Goal: Complete application form: Complete application form

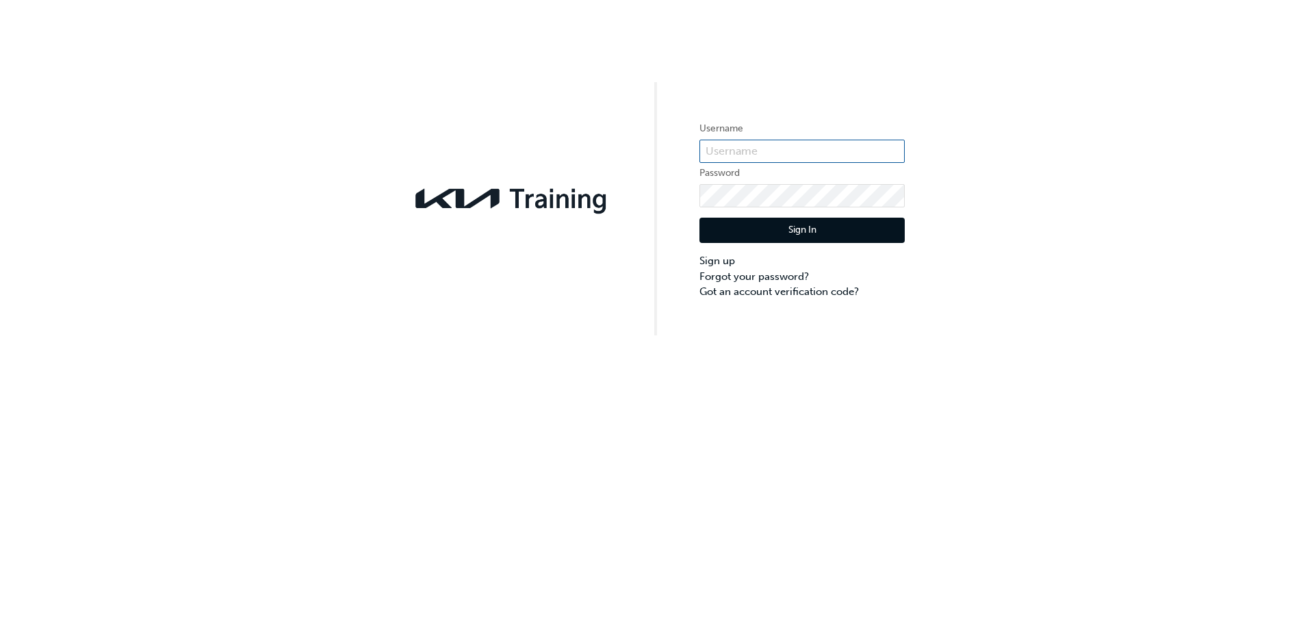
click at [719, 151] on input "text" at bounding box center [802, 151] width 205 height 23
paste input "KAU8406J8"
type input "KAU8406J8"
click at [805, 234] on button "Sign In" at bounding box center [802, 231] width 205 height 26
click at [773, 157] on input "text" at bounding box center [802, 151] width 205 height 23
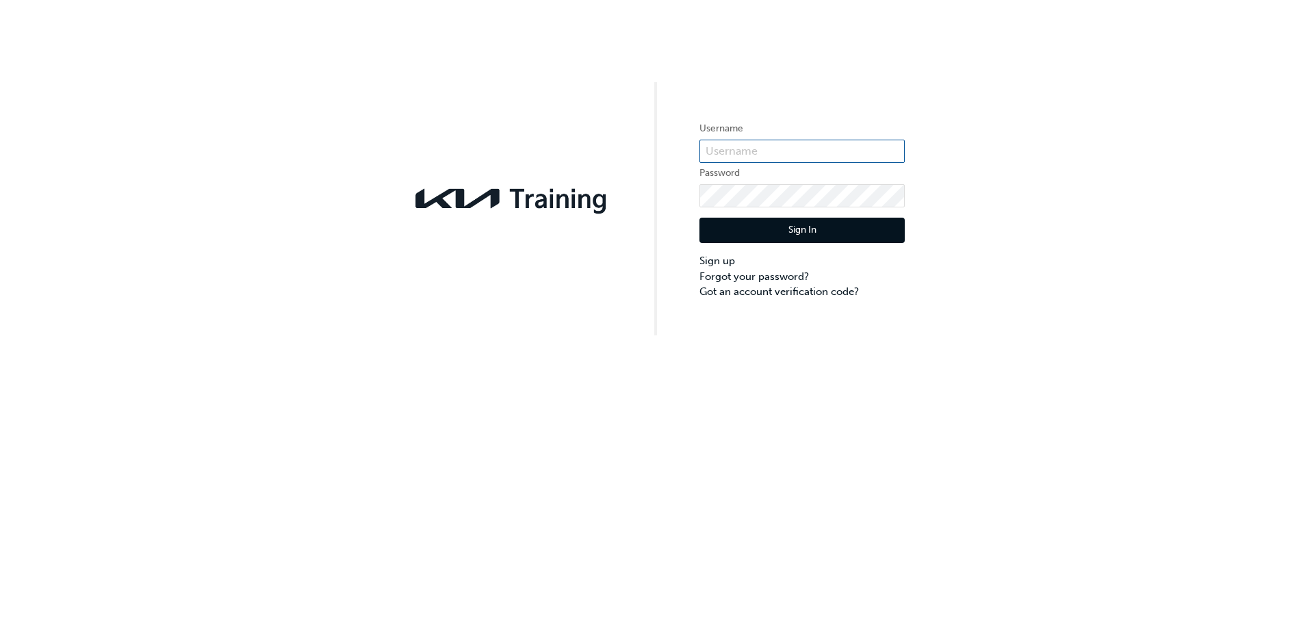
paste input "KAU8406J8"
type input "KAU8406J8"
click at [767, 238] on button "Sign In" at bounding box center [802, 231] width 205 height 26
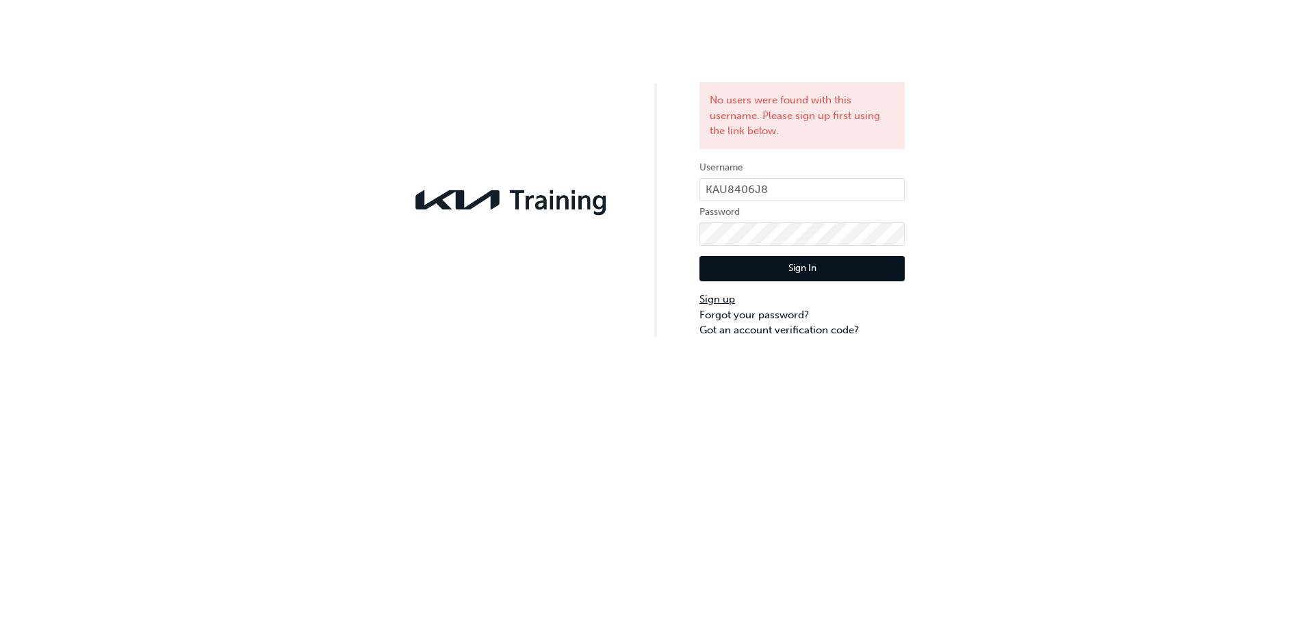
click at [717, 296] on link "Sign up" at bounding box center [802, 300] width 205 height 16
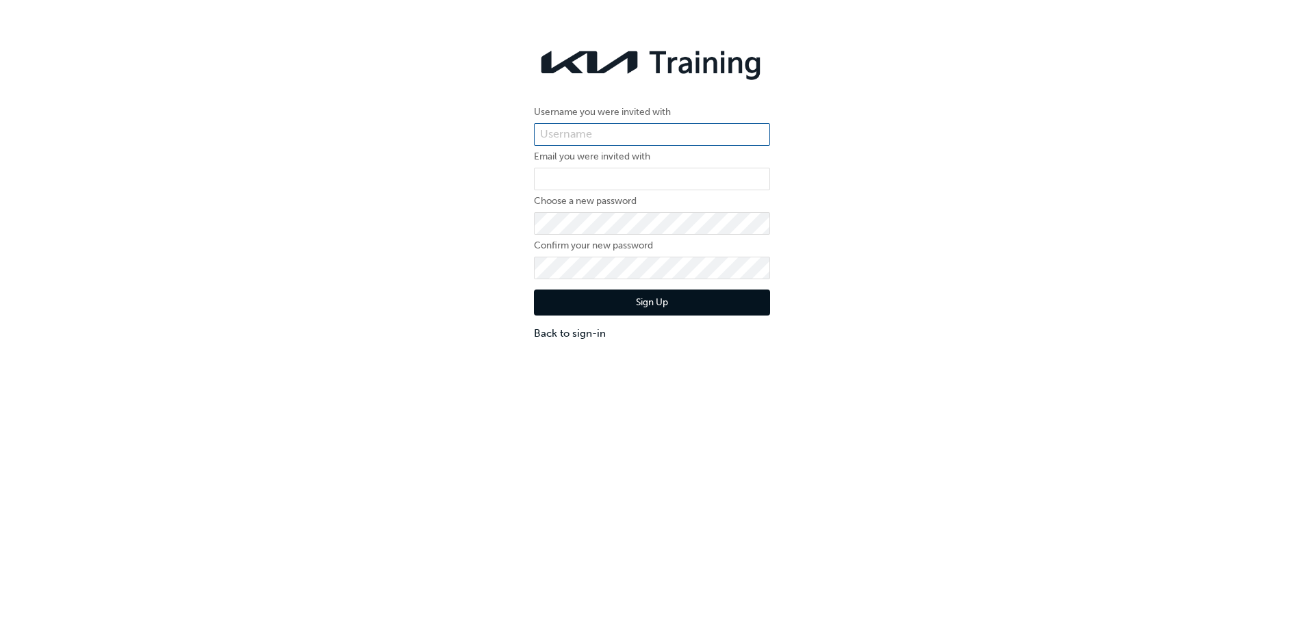
click at [604, 131] on input "text" at bounding box center [652, 134] width 236 height 23
paste input "KAU8406J8"
type input "KAU8406J8"
click at [598, 179] on input "email" at bounding box center [652, 179] width 236 height 23
type input "[PERSON_NAME][EMAIL_ADDRESS][PERSON_NAME][DOMAIN_NAME]"
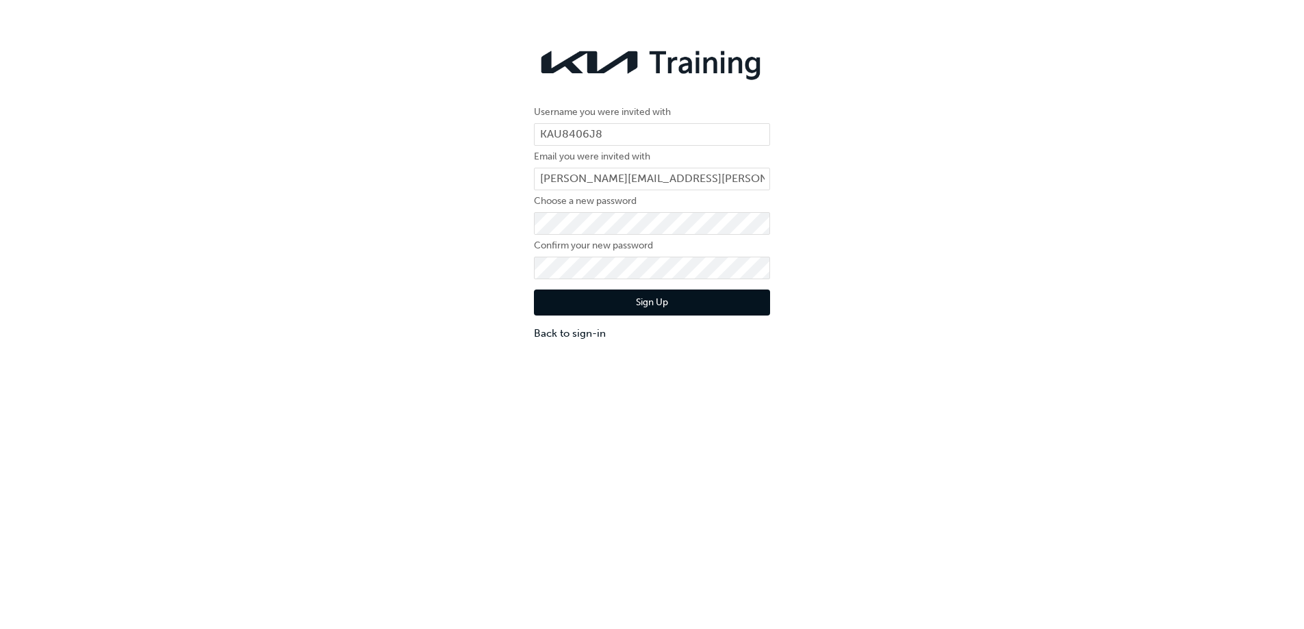
click at [588, 211] on form "Username you were invited with KAU8406J8 Email you were invited with [PERSON_NA…" at bounding box center [652, 222] width 236 height 237
click button "Sign Up" at bounding box center [652, 303] width 236 height 26
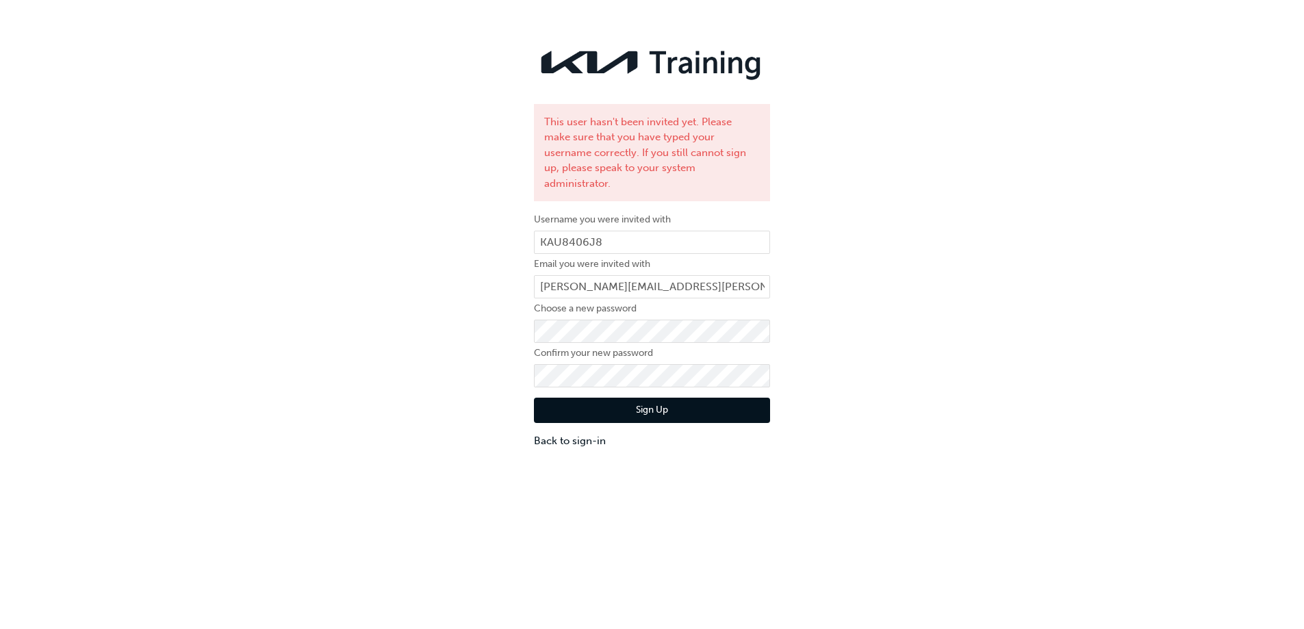
click at [604, 409] on div "Sign Up Back to sign-in" at bounding box center [652, 418] width 236 height 62
click at [604, 407] on button "Sign Up" at bounding box center [652, 411] width 236 height 26
click at [633, 398] on button "Sign Up" at bounding box center [652, 411] width 236 height 26
click at [578, 433] on link "Back to sign-in" at bounding box center [652, 441] width 236 height 16
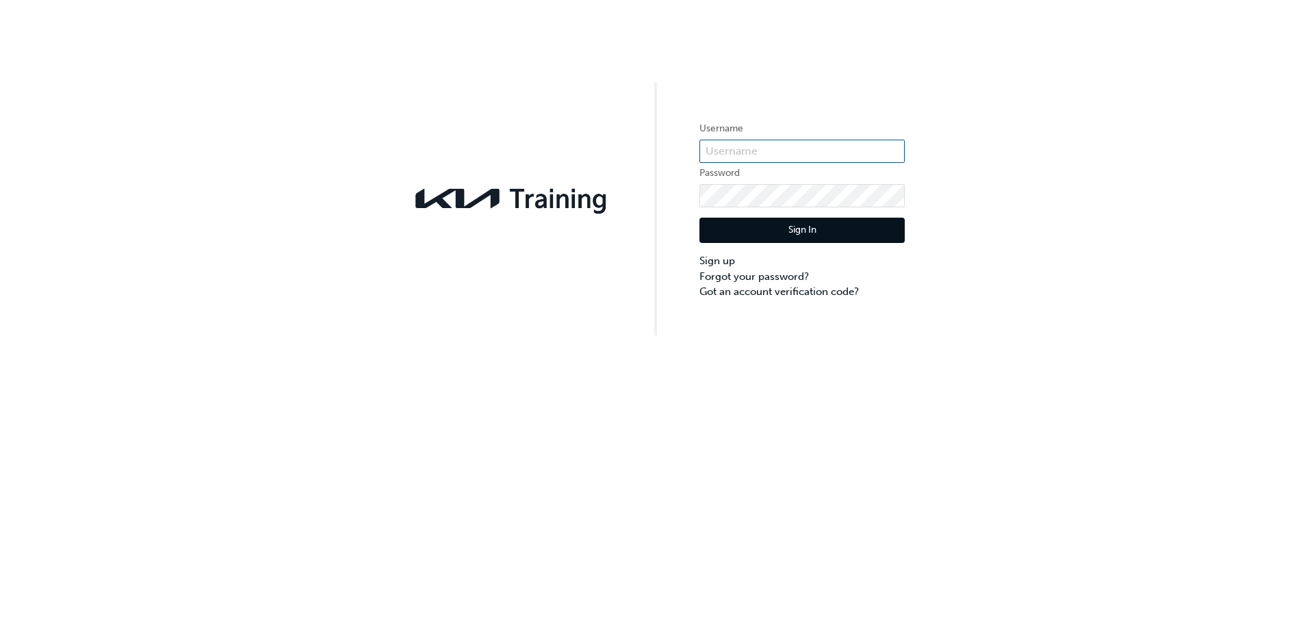
click at [736, 142] on input "text" at bounding box center [802, 151] width 205 height 23
type input "KAU8406J8"
click at [826, 227] on button "Sign In" at bounding box center [802, 231] width 205 height 26
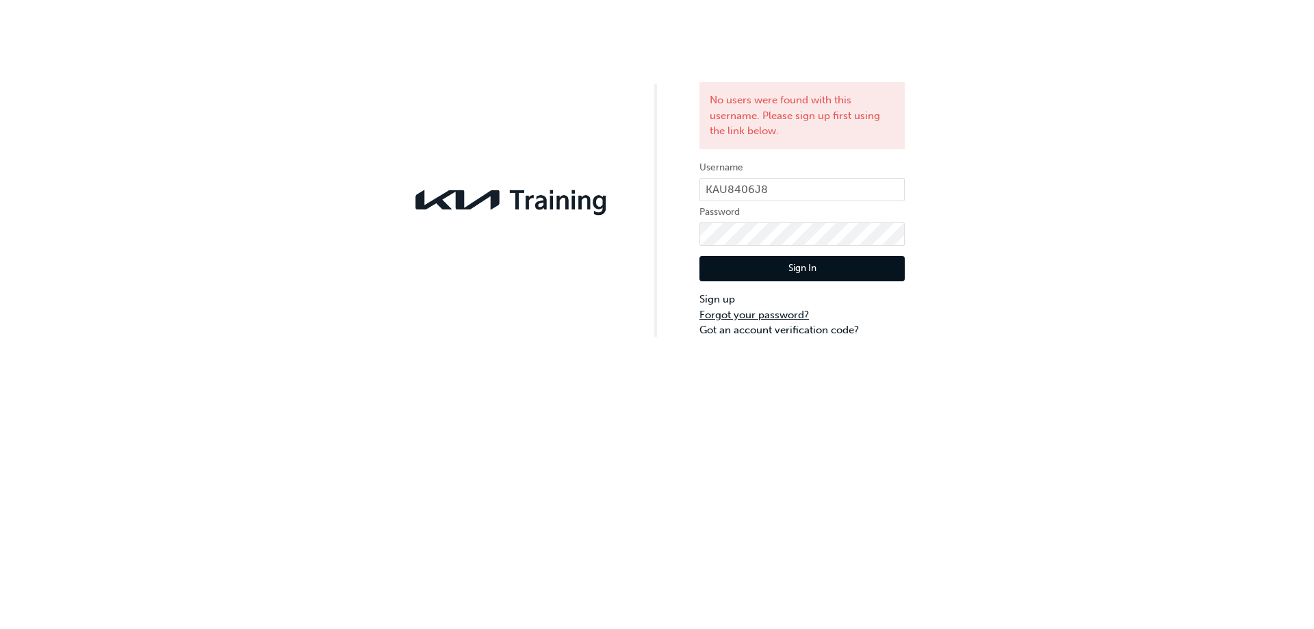
click at [736, 317] on link "Forgot your password?" at bounding box center [802, 315] width 205 height 16
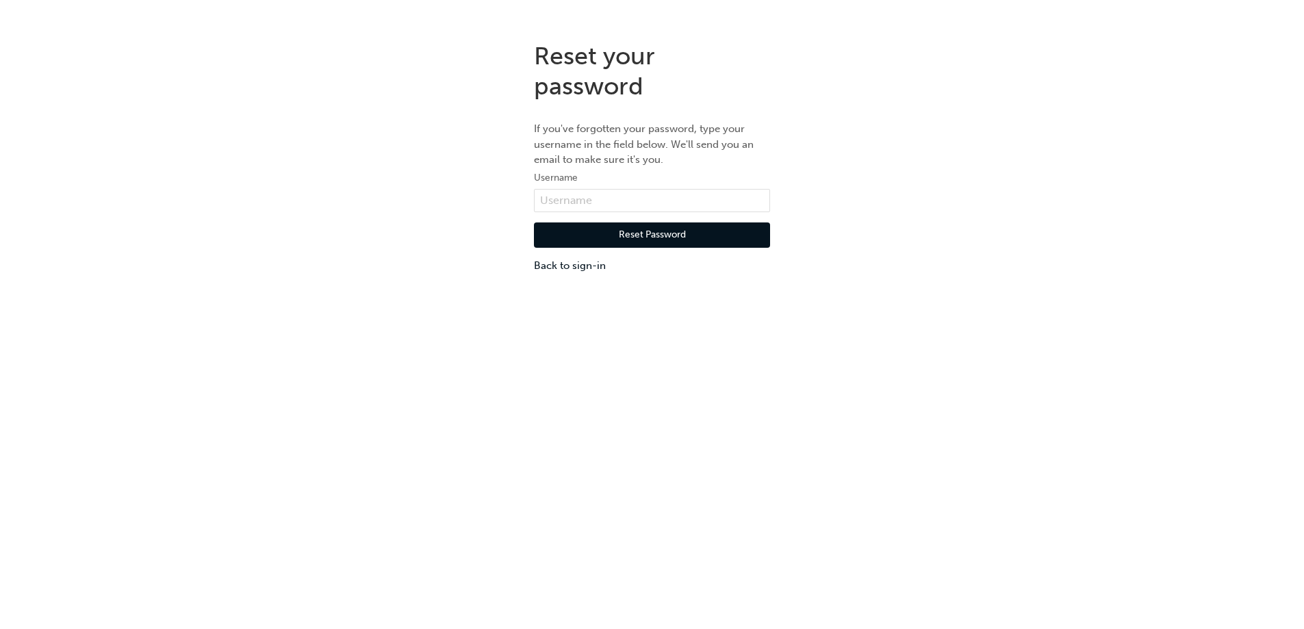
click at [625, 187] on form "Username Reset Password Back to sign-in" at bounding box center [652, 221] width 236 height 103
click at [619, 201] on input "text" at bounding box center [652, 200] width 236 height 23
type input "KAU8406J8"
click at [652, 229] on button "Reset Password" at bounding box center [652, 235] width 236 height 26
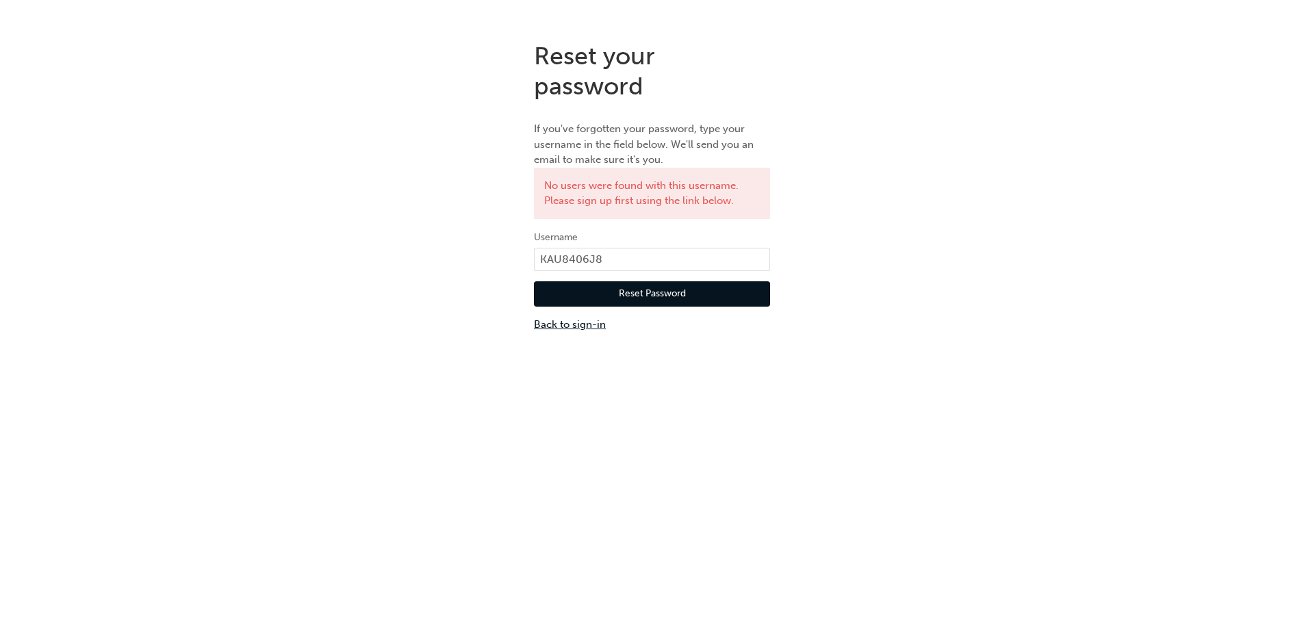
click at [559, 318] on link "Back to sign-in" at bounding box center [652, 325] width 236 height 16
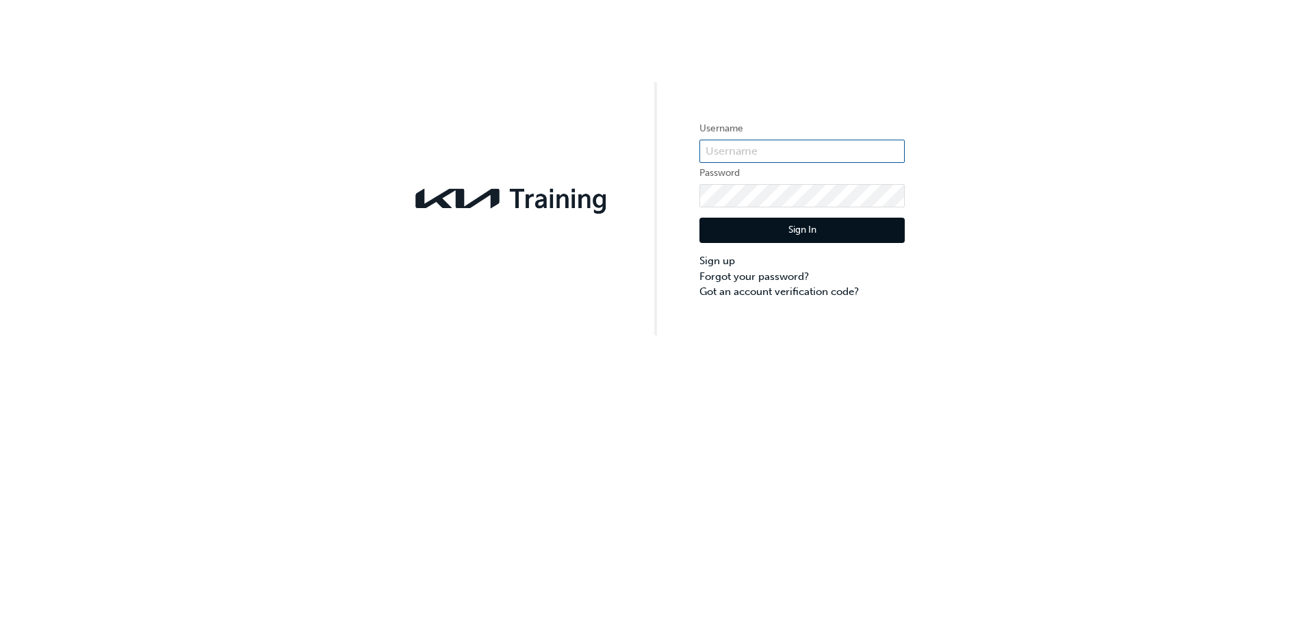
click at [739, 154] on input "text" at bounding box center [802, 151] width 205 height 23
click at [735, 155] on input "text" at bounding box center [802, 151] width 205 height 23
paste input "KAU84506J8"
type input "KAU84506J8"
click at [808, 225] on button "Sign In" at bounding box center [802, 231] width 205 height 26
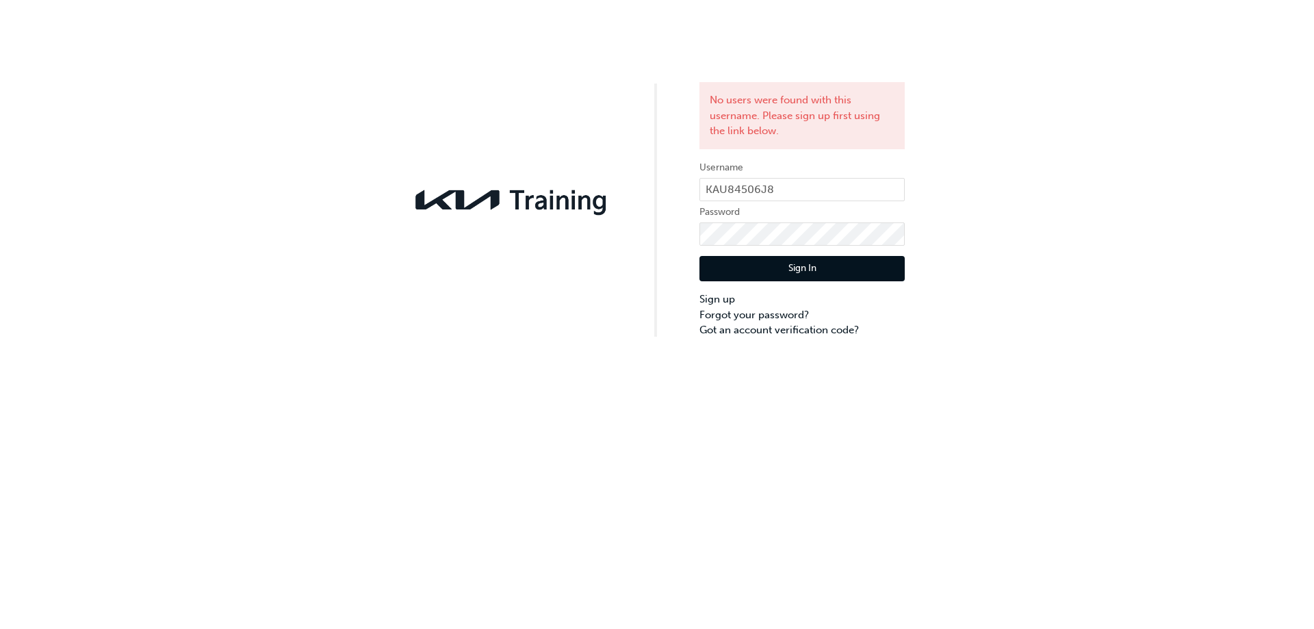
click at [782, 271] on button "Sign In" at bounding box center [802, 269] width 205 height 26
click at [719, 300] on link "Sign up" at bounding box center [802, 300] width 205 height 16
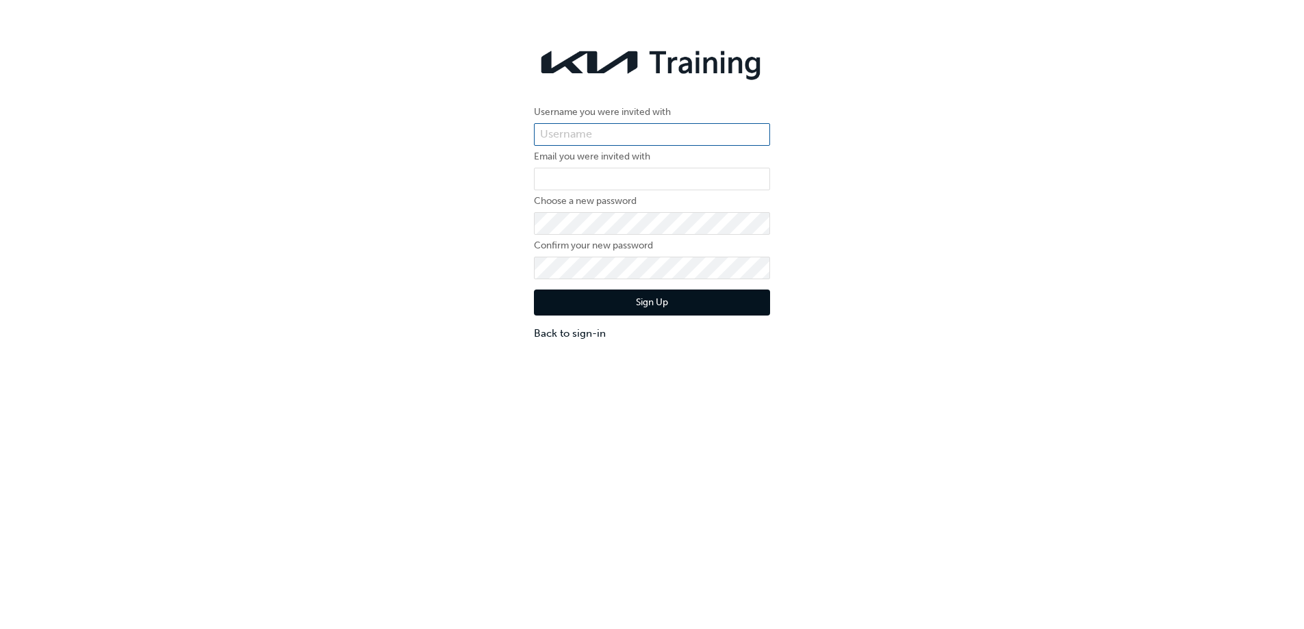
click at [570, 131] on input "text" at bounding box center [652, 134] width 236 height 23
drag, startPoint x: 570, startPoint y: 131, endPoint x: 378, endPoint y: 24, distance: 220.3
click at [461, 146] on div "Username you were invited with Email you were invited with Choose a new passwor…" at bounding box center [652, 191] width 1304 height 320
